Goal: Navigation & Orientation: Find specific page/section

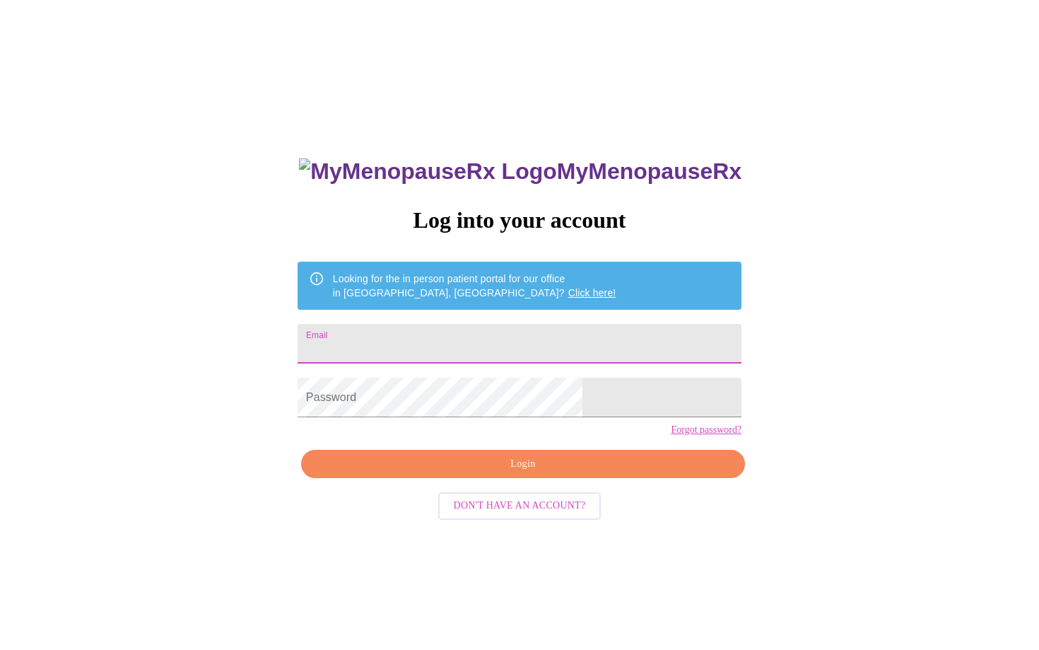
type input "alissaj2001@gmail.com"
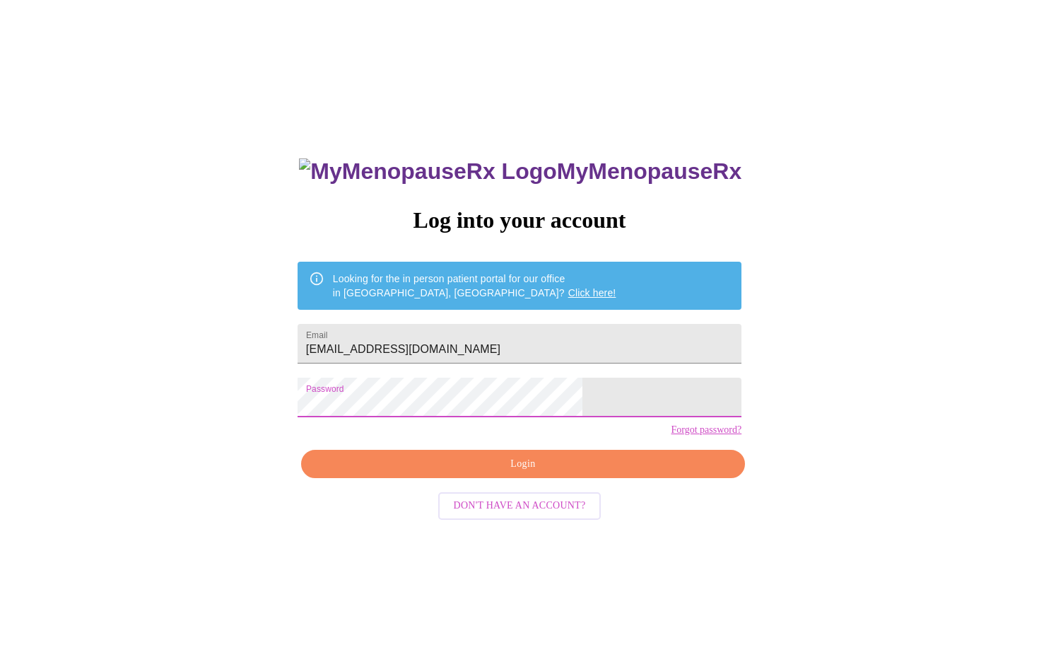
click at [521, 473] on span "Login" at bounding box center [522, 464] width 411 height 18
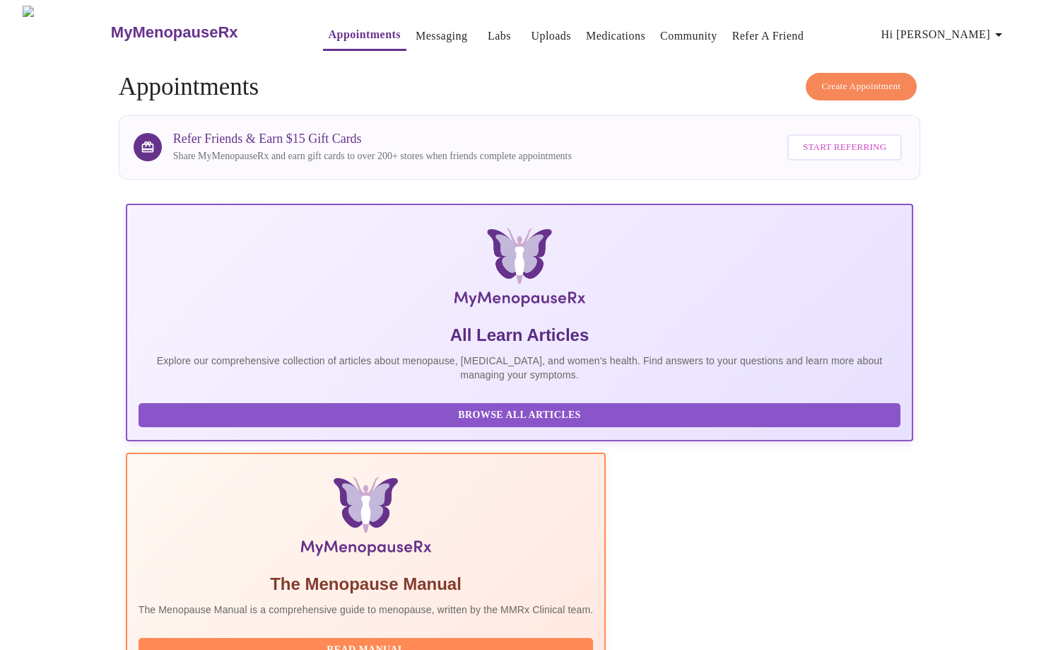
click at [957, 28] on span "Hi [PERSON_NAME]" at bounding box center [945, 35] width 126 height 20
click at [969, 105] on li "Log out" at bounding box center [981, 105] width 65 height 25
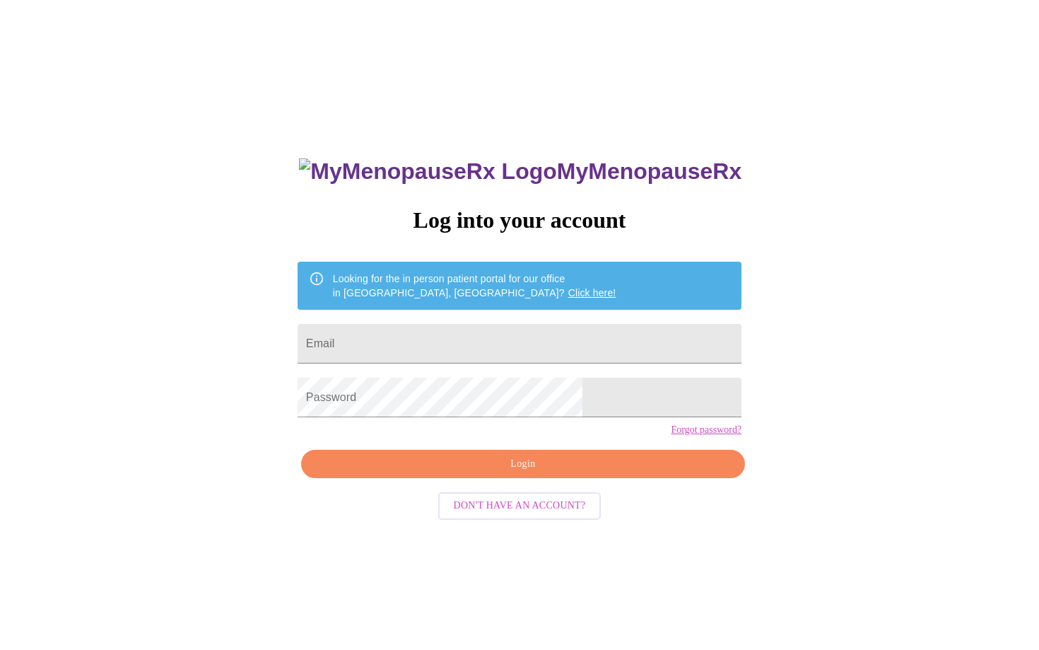
click at [428, 158] on img at bounding box center [427, 171] width 257 height 26
click at [530, 160] on h3 "MyMenopauseRx" at bounding box center [520, 171] width 443 height 26
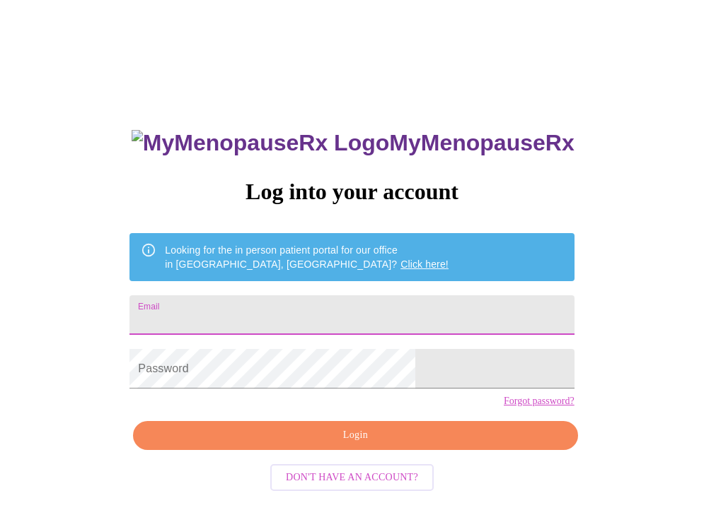
type input "[EMAIL_ADDRESS][DOMAIN_NAME]"
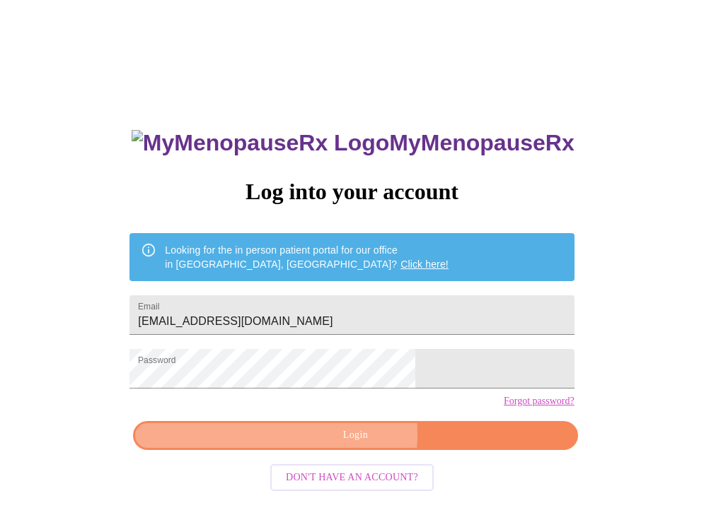
click at [300, 445] on span "Login" at bounding box center [354, 436] width 411 height 18
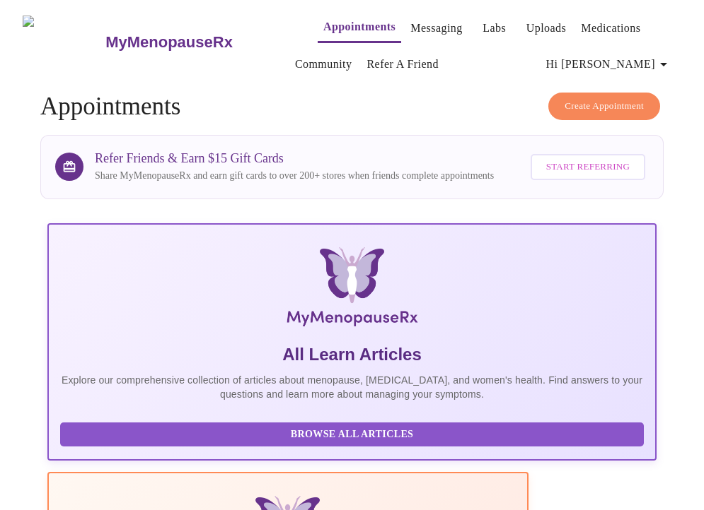
click at [410, 19] on link "Messaging" at bounding box center [436, 28] width 52 height 20
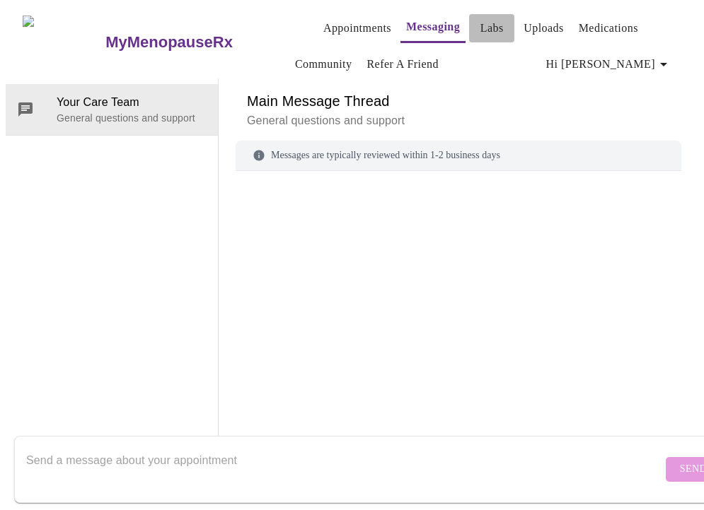
click at [480, 19] on link "Labs" at bounding box center [491, 28] width 23 height 20
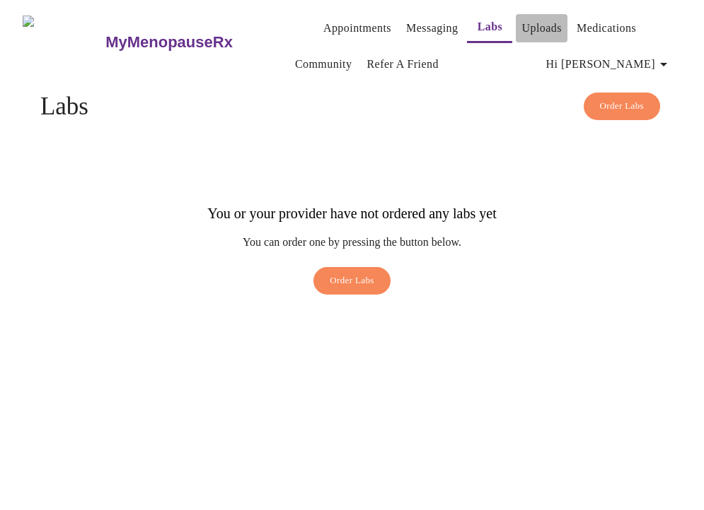
click at [525, 18] on link "Uploads" at bounding box center [541, 28] width 40 height 20
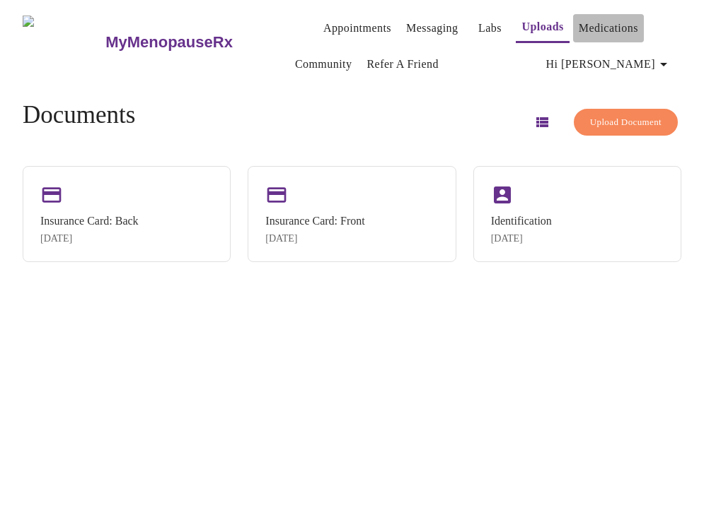
click at [578, 20] on link "Medications" at bounding box center [607, 28] width 59 height 20
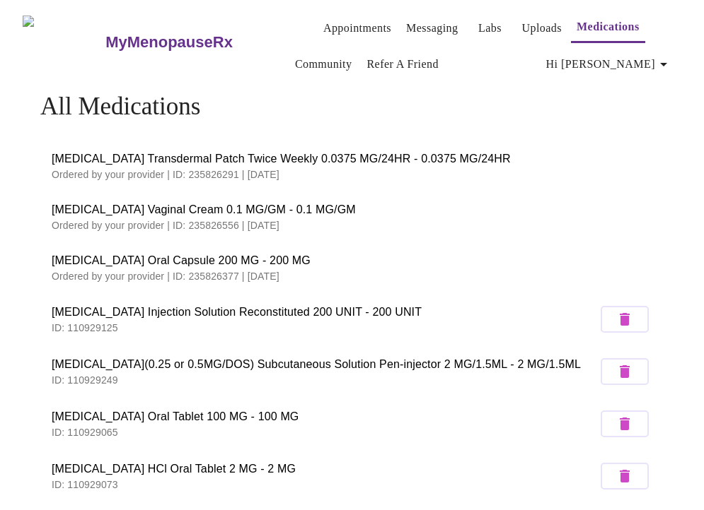
click at [624, 69] on button "Hi [PERSON_NAME]" at bounding box center [608, 64] width 137 height 28
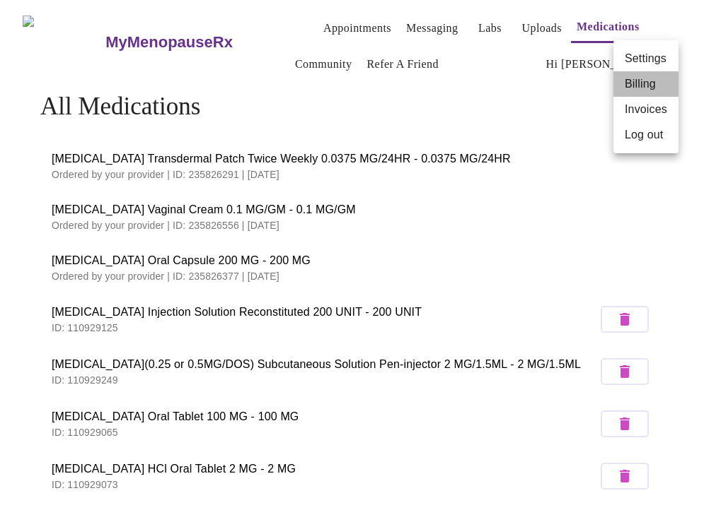
click at [628, 88] on li "Billing" at bounding box center [645, 83] width 65 height 25
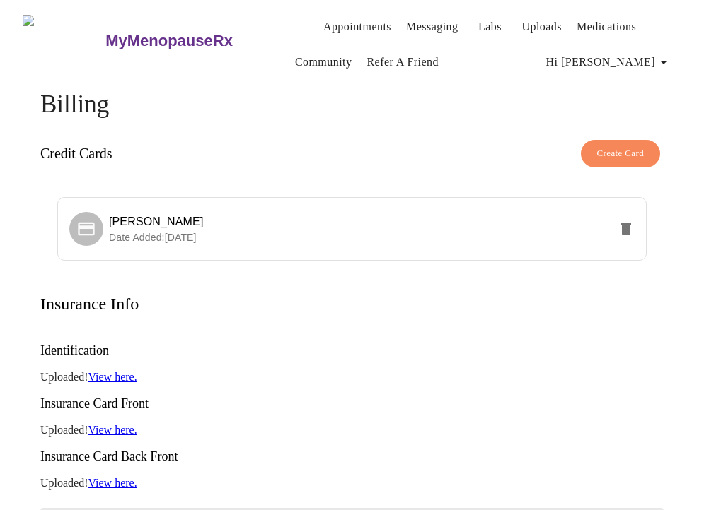
click at [627, 56] on span "Hi [PERSON_NAME]" at bounding box center [609, 62] width 126 height 20
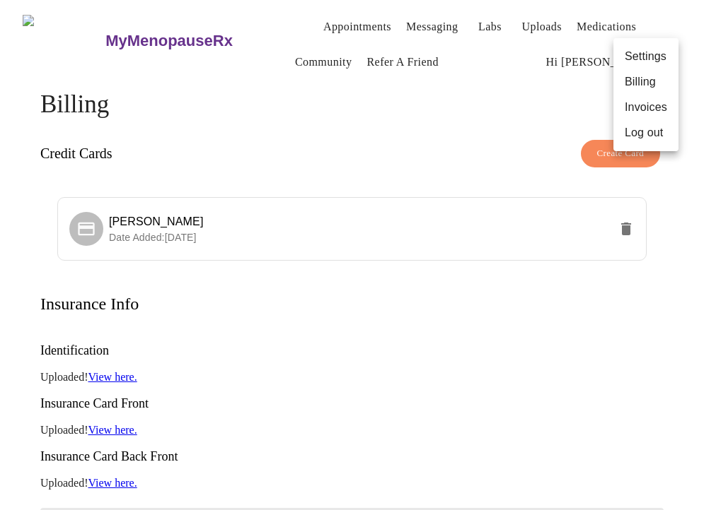
click at [632, 114] on li "Invoices" at bounding box center [645, 107] width 65 height 25
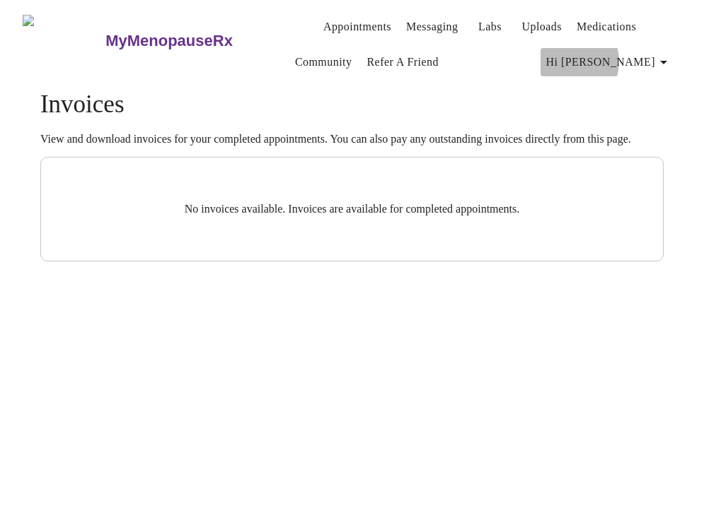
click at [634, 56] on span "Hi [PERSON_NAME]" at bounding box center [609, 62] width 126 height 20
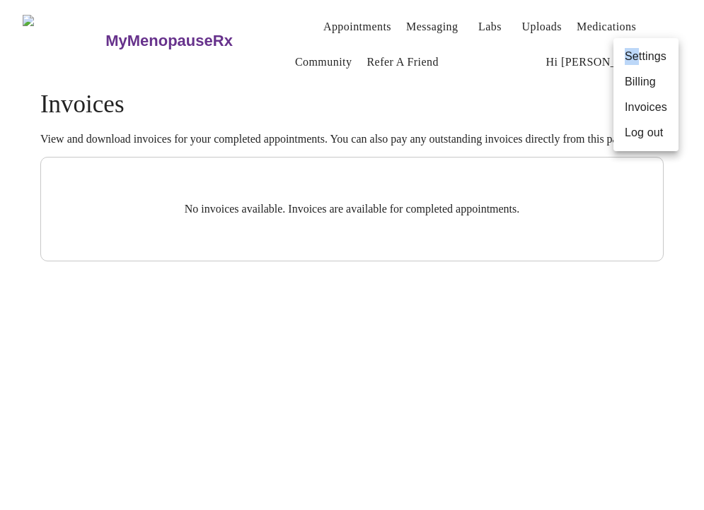
drag, startPoint x: 634, startPoint y: 56, endPoint x: 568, endPoint y: 57, distance: 65.1
click at [568, 57] on div "Settings Billing Invoices Log out" at bounding box center [352, 255] width 704 height 510
click at [390, 160] on div at bounding box center [352, 255] width 704 height 510
